Goal: Navigation & Orientation: Find specific page/section

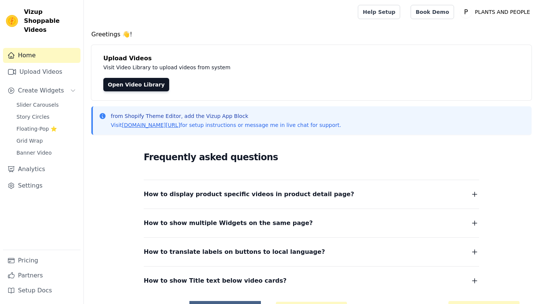
scroll to position [52, 0]
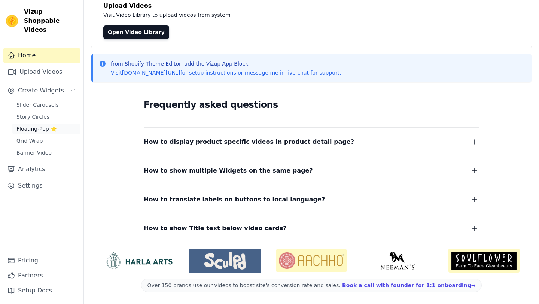
click at [45, 125] on span "Floating-Pop ⭐" at bounding box center [36, 128] width 40 height 7
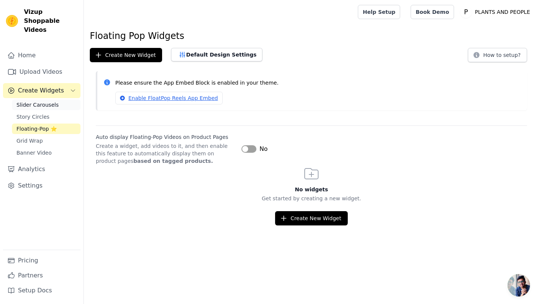
click at [48, 101] on span "Slider Carousels" at bounding box center [37, 104] width 42 height 7
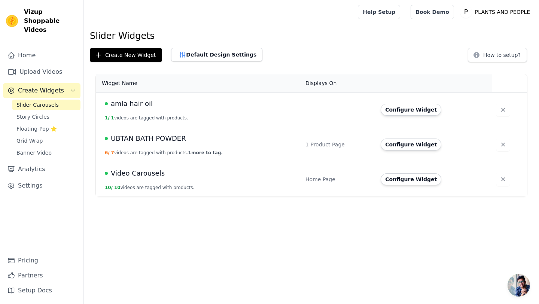
click at [128, 175] on span "Video Carousels" at bounding box center [138, 173] width 54 height 10
